Goal: Find specific page/section: Find specific page/section

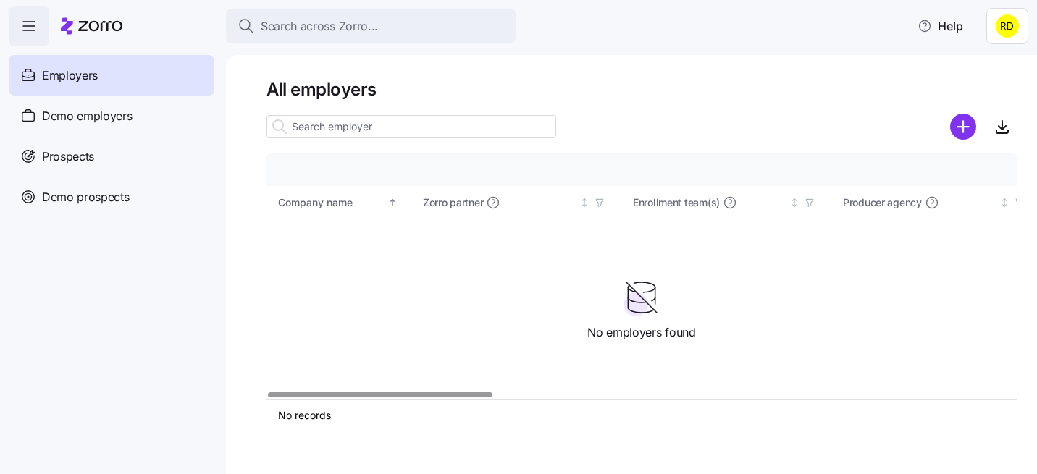
click at [1010, 20] on html "Search across Zorro... Help Employers Demo employers Prospects Demo prospects A…" at bounding box center [518, 233] width 1037 height 466
